Goal: Task Accomplishment & Management: Complete application form

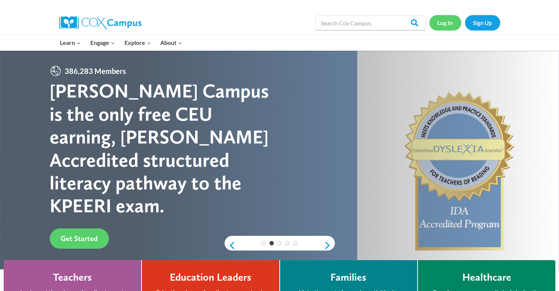
click at [439, 25] on link "Log In" at bounding box center [445, 22] width 32 height 15
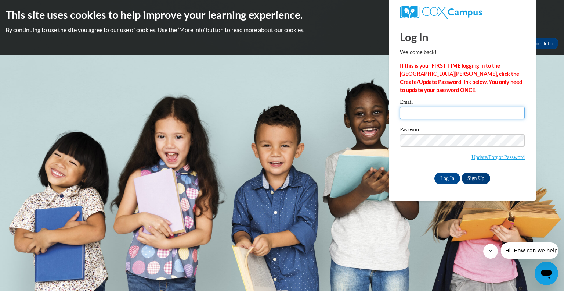
click at [410, 113] on input "Email" at bounding box center [462, 113] width 125 height 12
type input "[EMAIL_ADDRESS][DOMAIN_NAME]"
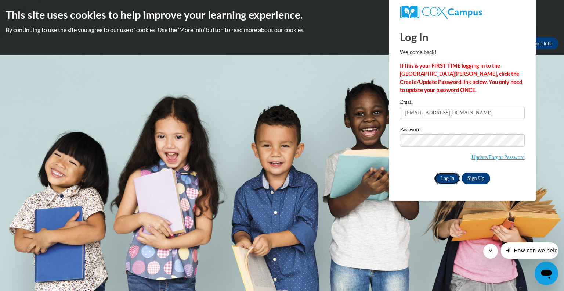
click at [447, 179] on input "Log In" at bounding box center [448, 178] width 26 height 12
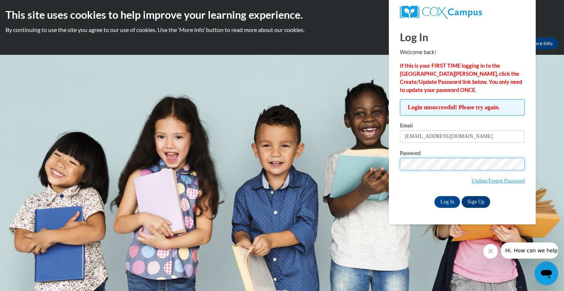
click at [435, 196] on input "Log In" at bounding box center [448, 202] width 26 height 12
click at [405, 189] on div "Password Update/Forgot Password" at bounding box center [462, 171] width 125 height 43
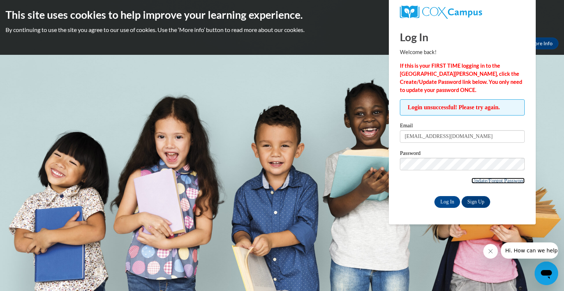
click at [495, 178] on link "Update/Forgot Password" at bounding box center [498, 180] width 53 height 6
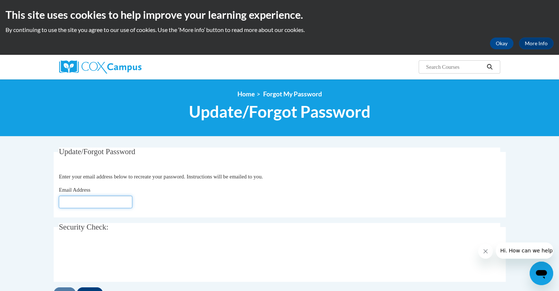
click at [80, 204] on input "Email Address" at bounding box center [95, 201] width 73 height 12
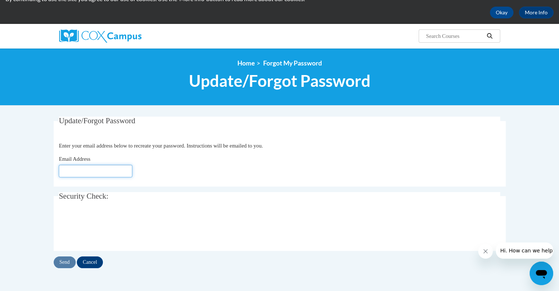
scroll to position [37, 0]
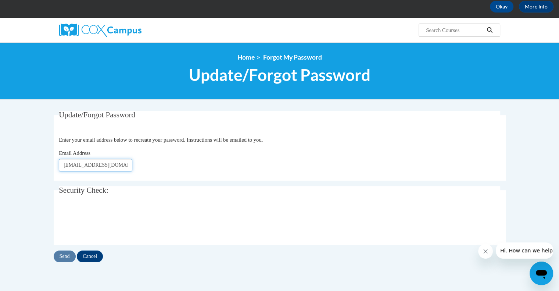
type input "nshepler@kusd.edu"
click at [39, 194] on body "This site uses cookies to help improve your learning experience. By continuing …" at bounding box center [279, 206] width 559 height 487
click at [64, 258] on input "Send" at bounding box center [65, 256] width 22 height 12
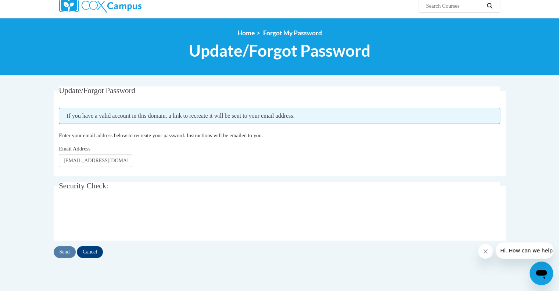
scroll to position [72, 0]
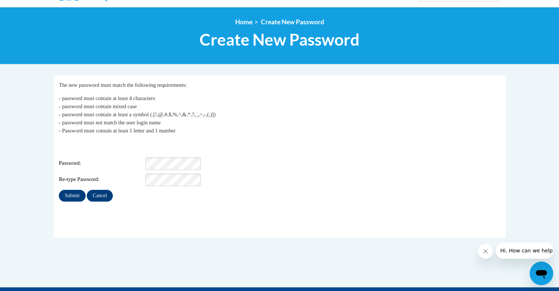
scroll to position [73, 0]
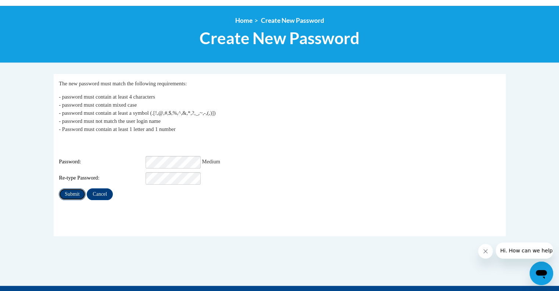
click at [67, 188] on input "Submit" at bounding box center [72, 194] width 26 height 12
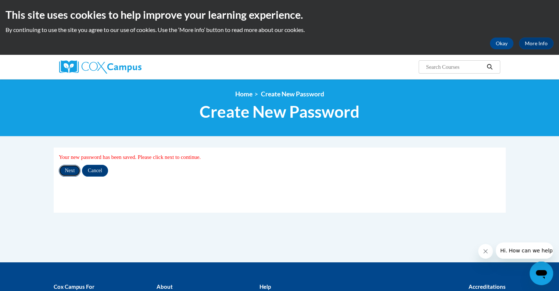
click at [70, 169] on input "Next" at bounding box center [70, 171] width 22 height 12
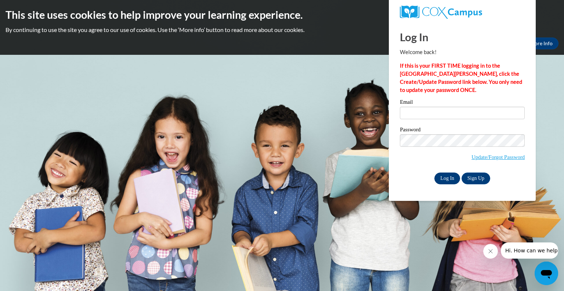
type input "nshepler@kusd.edu"
click at [449, 176] on input "Log In" at bounding box center [448, 178] width 26 height 12
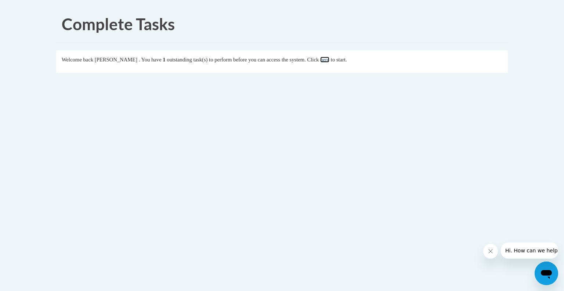
click at [330, 58] on link "here" at bounding box center [324, 60] width 9 height 6
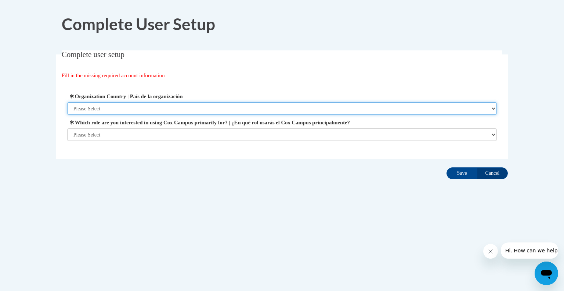
click at [92, 109] on select "Please Select United States | Estados Unidos Outside of the United States | Fue…" at bounding box center [282, 108] width 430 height 12
select select "ad49bcad-a171-4b2e-b99c-48b446064914"
click at [67, 102] on select "Please Select United States | Estados Unidos Outside of the United States | Fue…" at bounding box center [282, 108] width 430 height 12
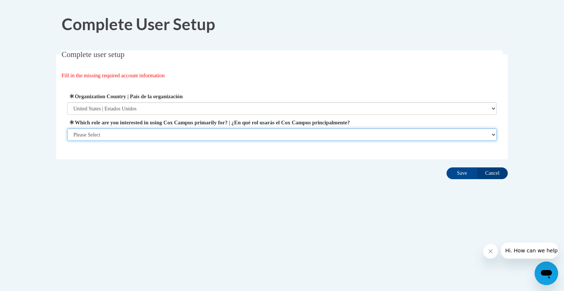
click at [136, 134] on select "Please Select College/University | Colegio/Universidad Community/Nonprofit Part…" at bounding box center [282, 134] width 430 height 12
select select "fbf2d438-af2f-41f8-98f1-81c410e29de3"
click at [67, 141] on select "Please Select College/University | Colegio/Universidad Community/Nonprofit Part…" at bounding box center [282, 134] width 430 height 12
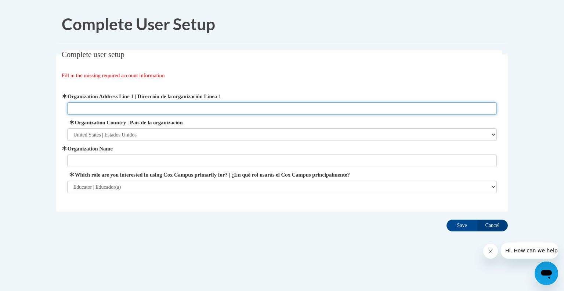
click at [111, 108] on input "Organization Address Line 1 | Dirección de la organización Línea 1" at bounding box center [282, 108] width 430 height 12
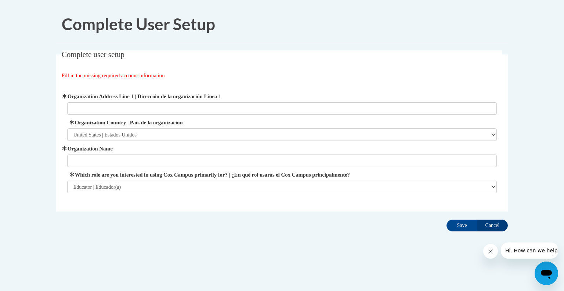
click at [56, 173] on fieldset "Complete user setup Fill in the missing required account information User Profi…" at bounding box center [282, 130] width 452 height 161
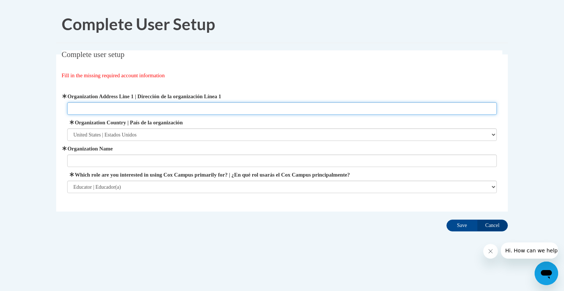
click at [112, 105] on input "Organization Address Line 1 | Dirección de la organización Línea 1" at bounding box center [282, 108] width 430 height 12
paste input "3600 52nd St, Kenosha, WI 53144"
type input "3600 52nd St, Kenosha, WI 53144"
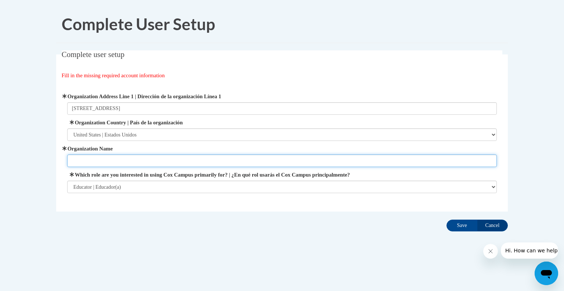
click at [96, 161] on input "Organization Name" at bounding box center [282, 160] width 430 height 12
type input "Kenosha Unified School District"
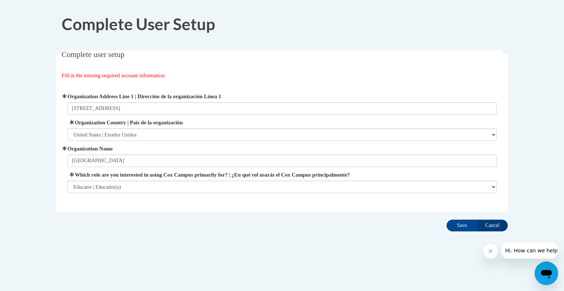
click at [137, 199] on div "Organization Address Line 1 | Dirección de la organización Línea 1 3600 52nd St…" at bounding box center [282, 142] width 441 height 119
click at [458, 222] on input "Save" at bounding box center [462, 225] width 31 height 12
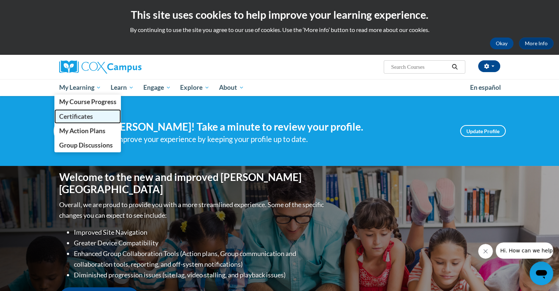
click at [86, 115] on span "Certificates" at bounding box center [76, 116] width 34 height 8
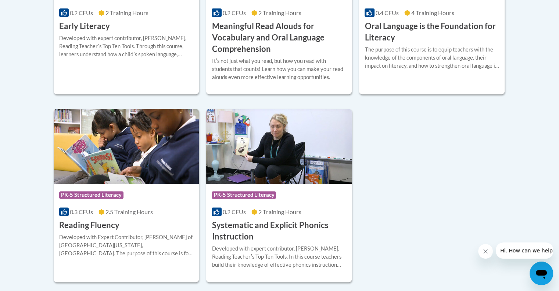
scroll to position [322, 0]
